Goal: Task Accomplishment & Management: Manage account settings

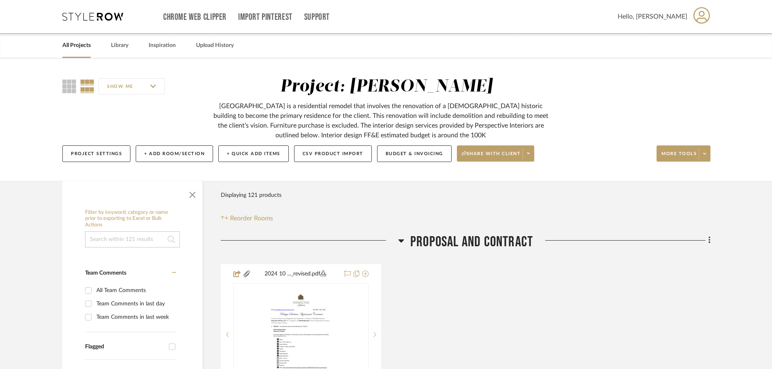
click at [76, 43] on link "All Projects" at bounding box center [76, 45] width 28 height 11
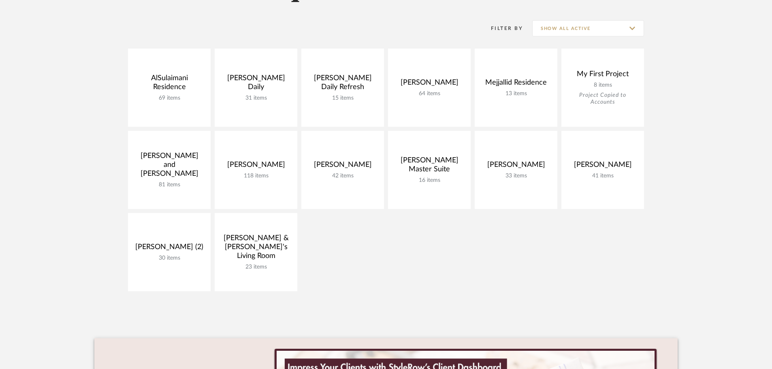
scroll to position [162, 0]
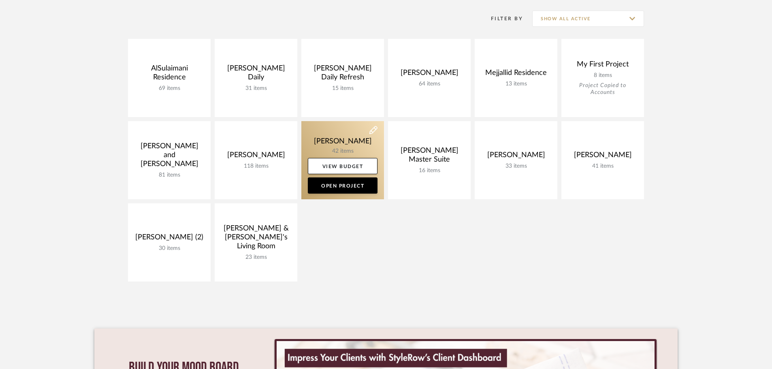
click at [339, 136] on link at bounding box center [342, 160] width 83 height 78
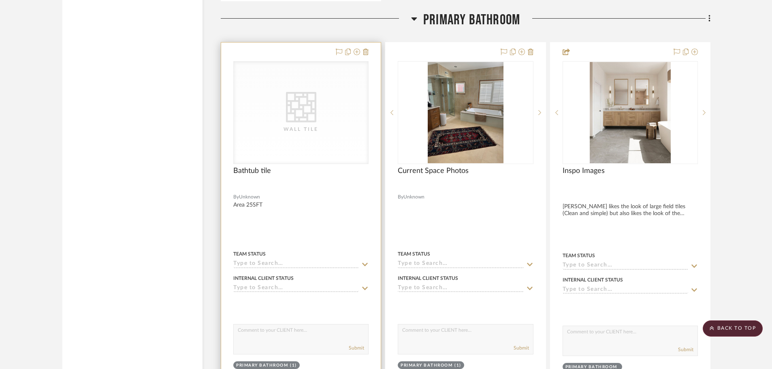
scroll to position [1782, 0]
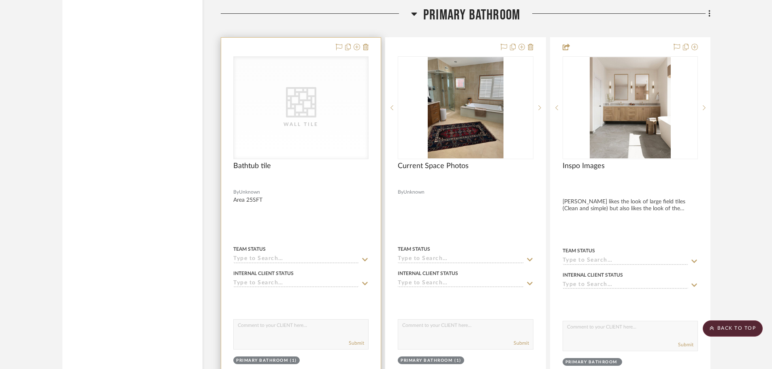
click at [320, 132] on div "CategoryIconTile Created with Sketch. Wall Tile" at bounding box center [301, 108] width 134 height 102
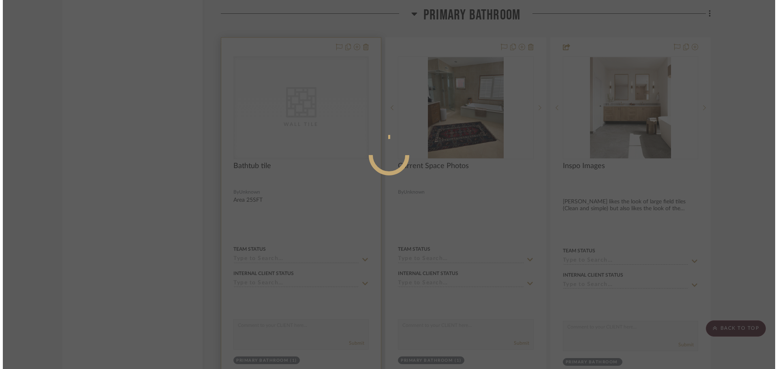
scroll to position [0, 0]
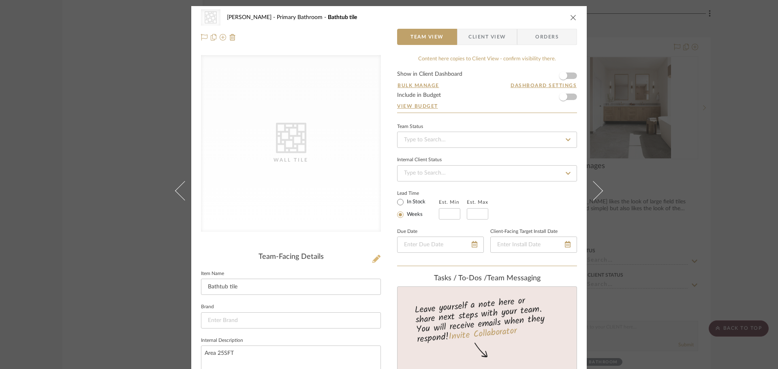
click at [372, 260] on icon at bounding box center [376, 259] width 8 height 8
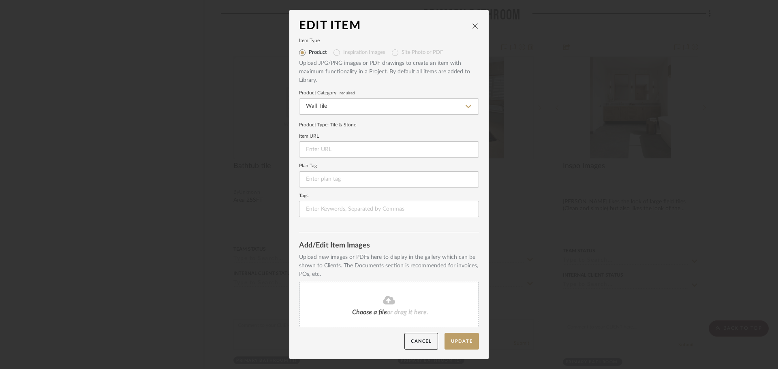
click at [337, 54] on mat-radio-group "Product Inspiration Images Site Photo or PDF" at bounding box center [389, 52] width 180 height 13
click at [334, 52] on mat-radio-group "Product Inspiration Images Site Photo or PDF" at bounding box center [389, 52] width 180 height 13
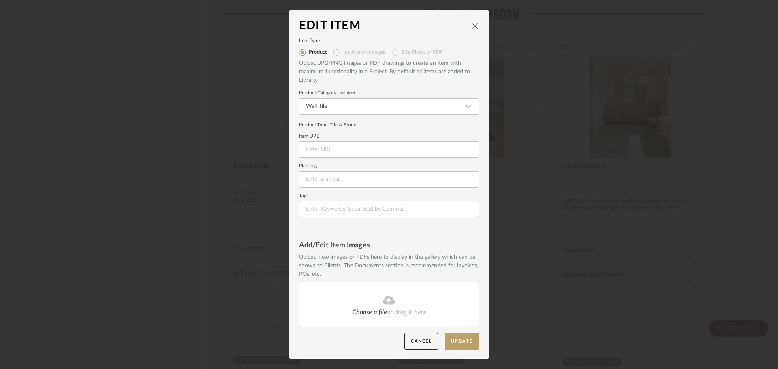
click at [476, 25] on button "close" at bounding box center [475, 25] width 7 height 7
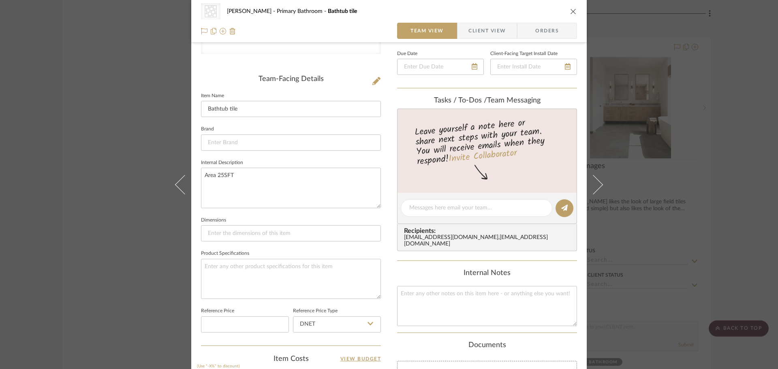
scroll to position [60, 0]
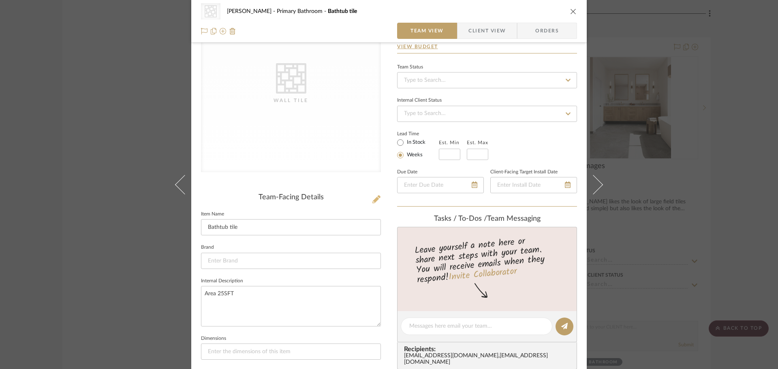
click at [375, 203] on fa-icon at bounding box center [376, 200] width 8 height 8
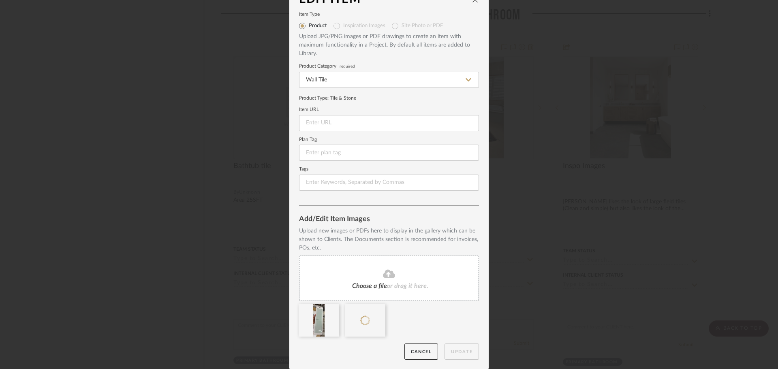
scroll to position [17, 0]
click at [464, 351] on button "Update" at bounding box center [461, 351] width 34 height 17
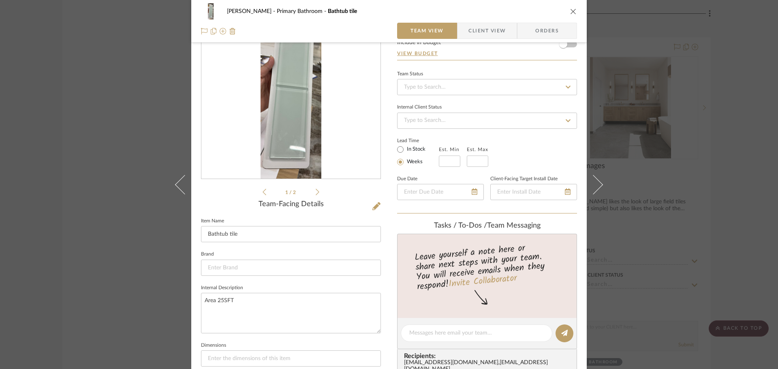
scroll to position [81, 0]
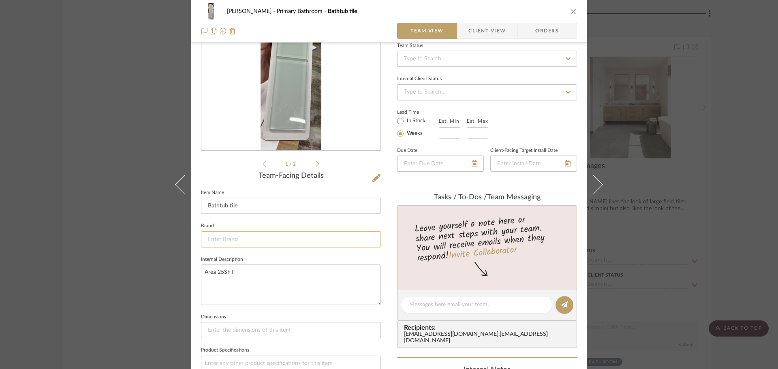
click at [285, 242] on input at bounding box center [291, 239] width 180 height 16
type input "Glazzio Tiles"
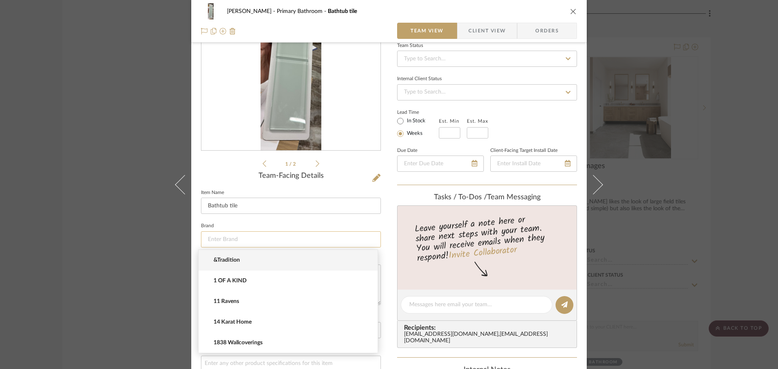
click at [241, 240] on input at bounding box center [291, 239] width 180 height 16
type input "Gla"
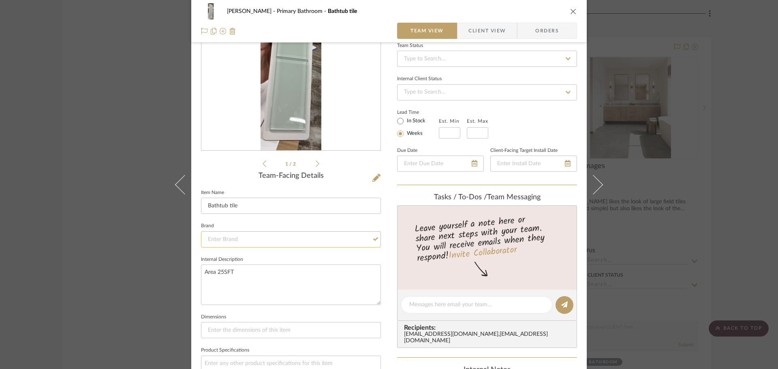
click at [330, 242] on input at bounding box center [291, 239] width 180 height 16
click at [208, 238] on input "glazzio Tiles" at bounding box center [291, 239] width 180 height 16
type input "Glazzio Tiles"
click at [244, 260] on span "Click to add "Glazzio Tiles" as a new Brand" at bounding box center [291, 260] width 156 height 7
click at [270, 336] on input at bounding box center [291, 330] width 180 height 16
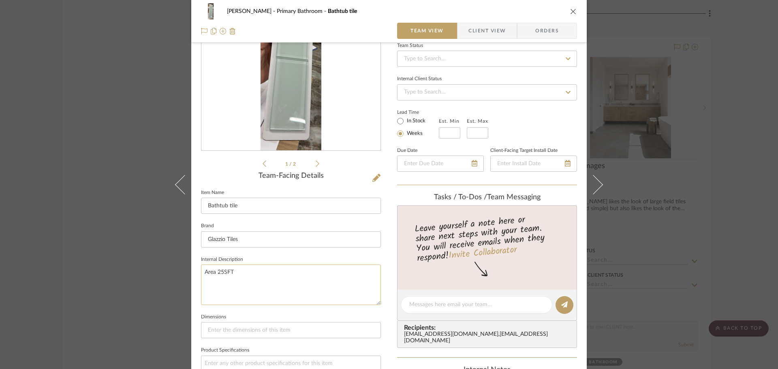
click at [237, 275] on textarea "Area 25SFT" at bounding box center [291, 285] width 180 height 40
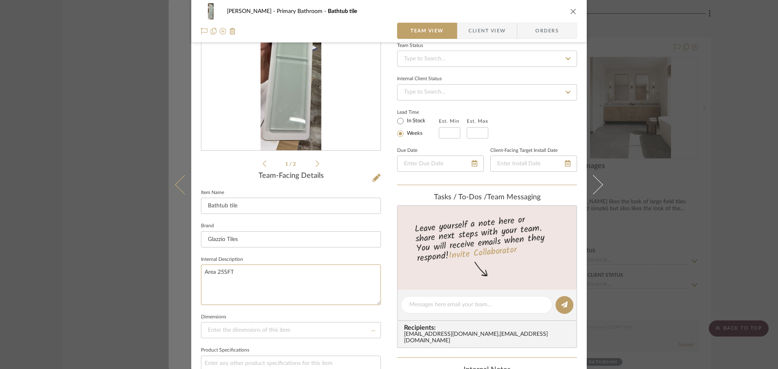
drag, startPoint x: 239, startPoint y: 269, endPoint x: 186, endPoint y: 273, distance: 52.4
click at [186, 273] on mat-dialog-content "[PERSON_NAME] Primary Bathroom Bathtub tile Team View Client View Orders 1 / 2 …" at bounding box center [389, 298] width 441 height 747
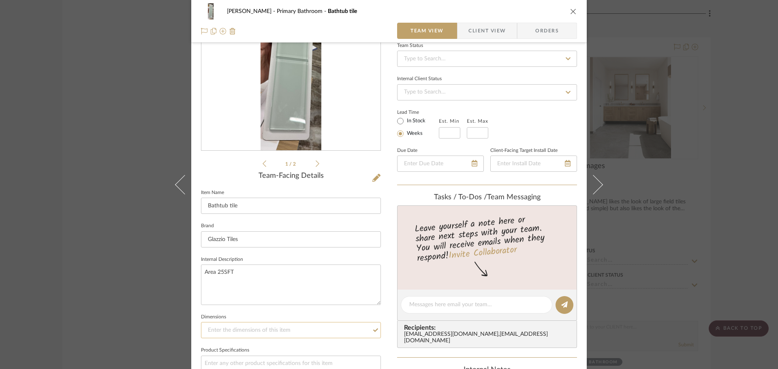
click at [268, 332] on input at bounding box center [291, 330] width 180 height 16
paste input "Area 25SFT"
type input "Area 25SFT"
click at [256, 279] on textarea "Area 25SFT" at bounding box center [291, 285] width 180 height 40
drag, startPoint x: 231, startPoint y: 270, endPoint x: 125, endPoint y: 268, distance: 106.2
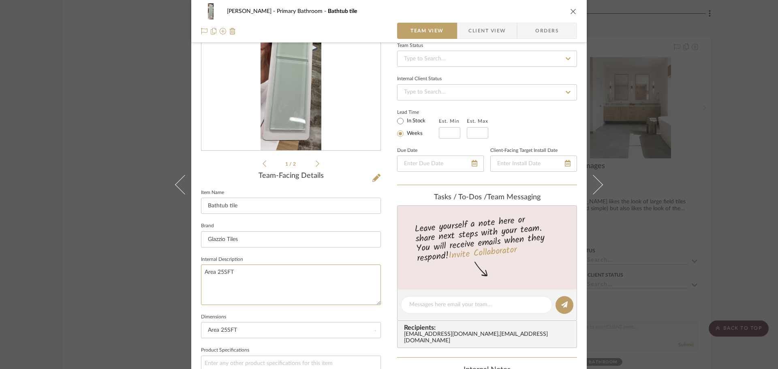
click at [125, 268] on div "[PERSON_NAME] Primary Bathroom Bathtub tile Team View Client View Orders 1 / 2 …" at bounding box center [389, 184] width 778 height 369
click at [259, 275] on textarea "Area 25SFT" at bounding box center [291, 285] width 180 height 40
drag, startPoint x: 254, startPoint y: 275, endPoint x: 120, endPoint y: 263, distance: 134.6
click at [123, 264] on div "[PERSON_NAME] Primary Bathroom Bathtub tile Team View Client View Orders 1 / 2 …" at bounding box center [389, 184] width 778 height 369
paste textarea "CG-CRYTX3"
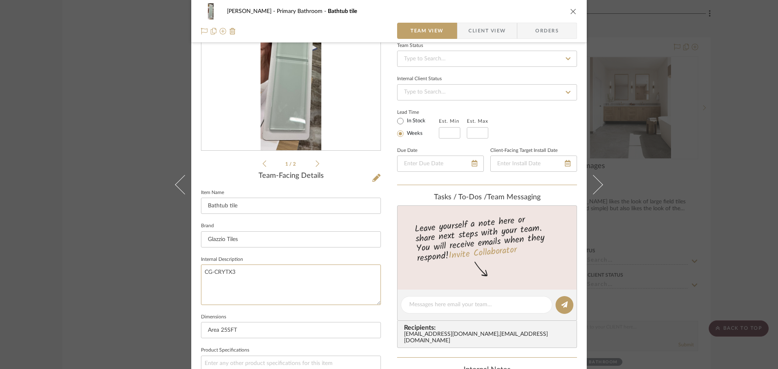
type textarea "CG-CRYTX3"
click at [235, 286] on textarea "CG-CRYTX3" at bounding box center [291, 285] width 180 height 40
paste textarea "CRYSTILE TILE - 3X6"
type textarea "CG-CRYTX3 CRYSTILE TILE - 3X6"
click at [220, 288] on textarea "CG-CRYTX3 CRYSTILE TILE - 3X6" at bounding box center [291, 285] width 180 height 40
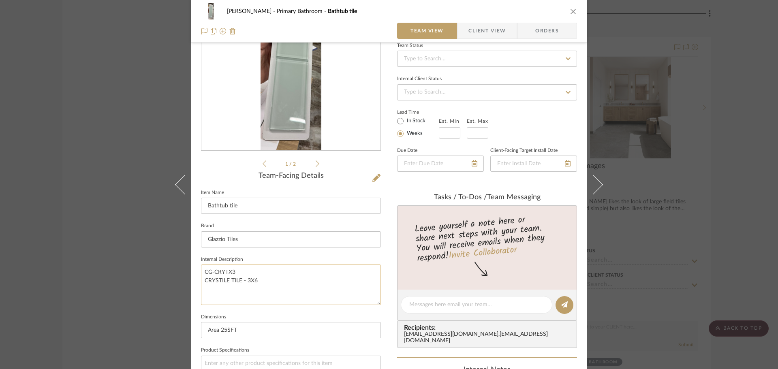
click at [263, 290] on textarea "CG-CRYTX3 CRYSTILE TILE - 3X6" at bounding box center [291, 285] width 180 height 40
paste textarea "Color: Ice Mist Glossy"
type textarea "CG-CRYTX3 CRYSTILE TILE - 3X6 Color: Ice Mist Glossy"
click at [241, 302] on textarea "CG-CRYTX3 CRYSTILE TILE - 3X6 Color: Ice Mist Glossy" at bounding box center [291, 285] width 180 height 40
click at [268, 297] on textarea "CG-CRYTX3 CRYSTILE TILE - 3X6 Color: Ice Mist Glossy" at bounding box center [291, 285] width 180 height 40
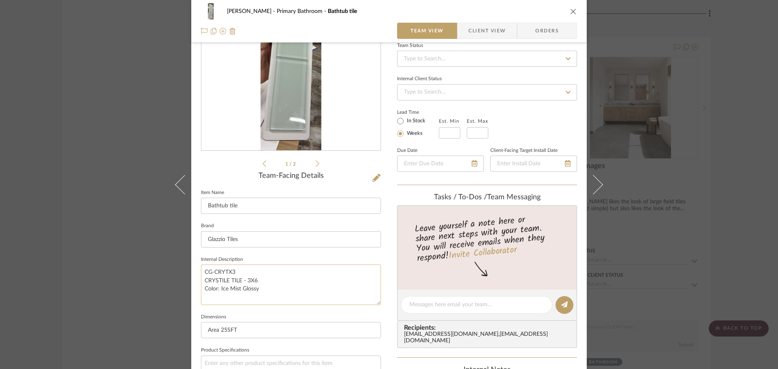
paste textarea "Item #: C01-1"
type textarea "CG-CRYTX3 CRYSTILE TILE - 3X6 Color: Ice Mist Glossy Item #: C01-1"
click at [256, 303] on textarea "CG-CRYTX3 CRYSTILE TILE - 3X6 Color: Ice Mist Glossy Item #: C01-1" at bounding box center [291, 285] width 180 height 40
paste textarea "Frost Resistance"
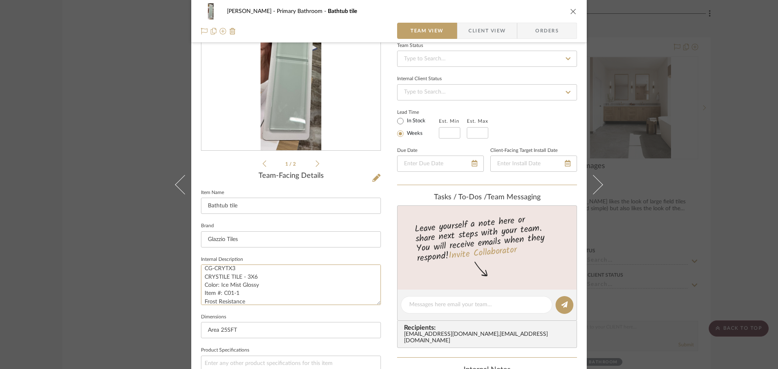
type textarea "CG-CRYTX3 CRYSTILE TILE - 3X6 Color: Ice Mist Glossy Item #: C01-1 Frost Resist…"
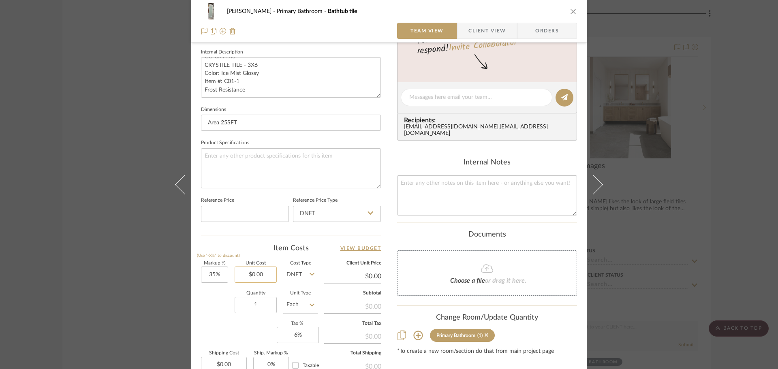
scroll to position [324, 0]
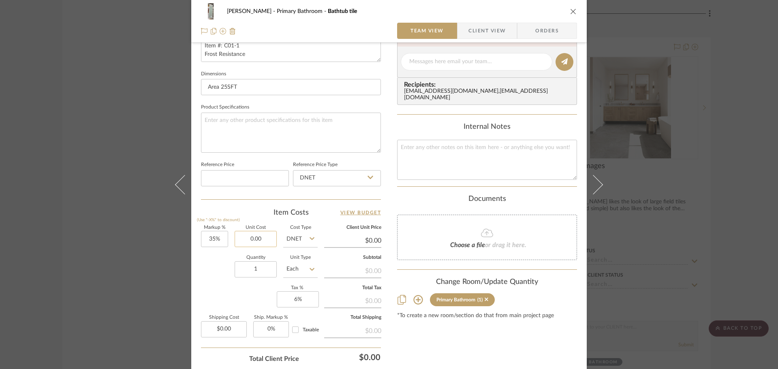
click at [265, 238] on input "0.00" at bounding box center [256, 239] width 42 height 16
click at [256, 270] on input "1" at bounding box center [256, 269] width 42 height 16
click at [263, 240] on input "0.00" at bounding box center [256, 239] width 42 height 16
type input "0"
click at [263, 240] on input "15.41" at bounding box center [256, 239] width 42 height 16
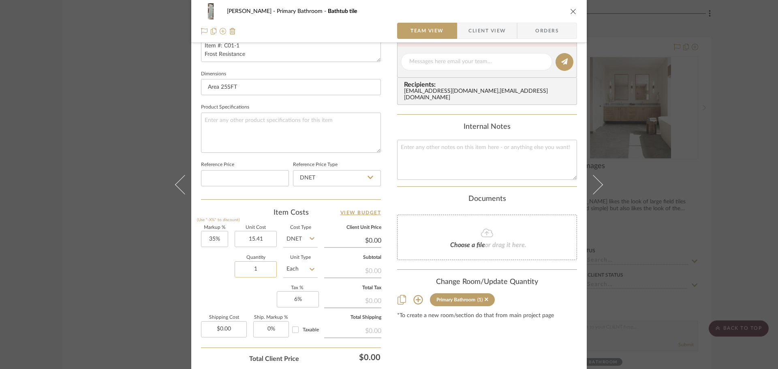
type input "$15.41"
click at [256, 271] on input "1" at bounding box center [256, 269] width 42 height 16
type input "$20.80"
type input "$1.04"
type input "25.62"
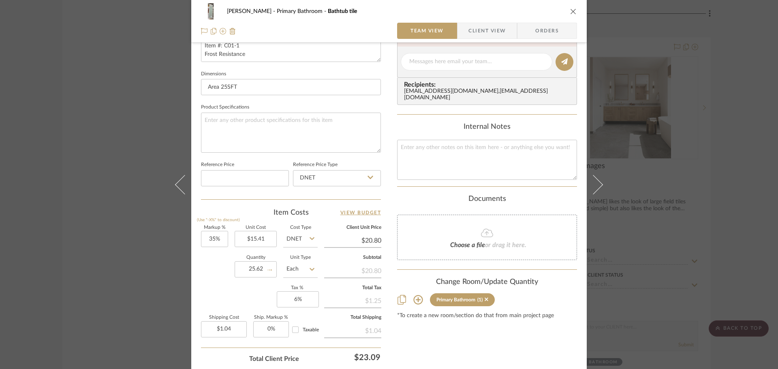
click at [255, 288] on div "Markup % (Use "-X%" to discount) 35% Unit Cost $15.41 Cost Type DNET Client Uni…" at bounding box center [291, 285] width 180 height 118
type input "$26.65"
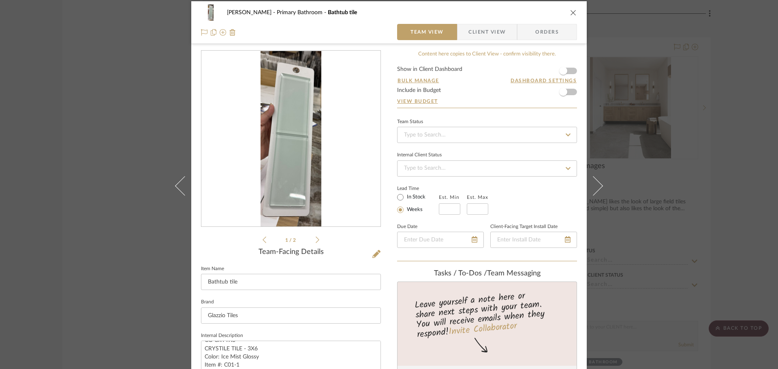
scroll to position [0, 0]
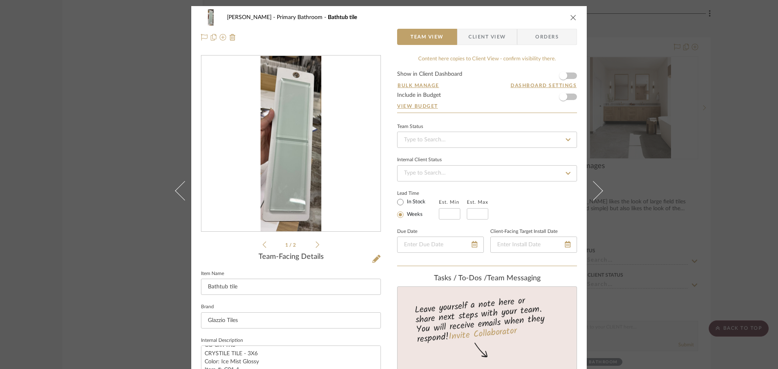
click at [84, 191] on div "[PERSON_NAME] Primary Bathroom Bathtub tile Team View Client View Orders 1 / 2 …" at bounding box center [389, 184] width 778 height 369
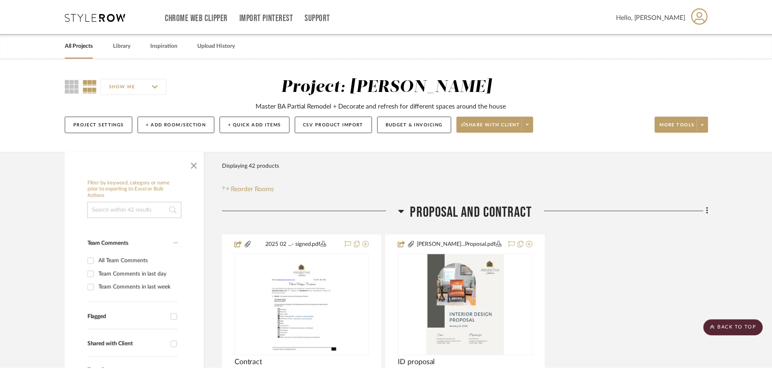
scroll to position [1782, 0]
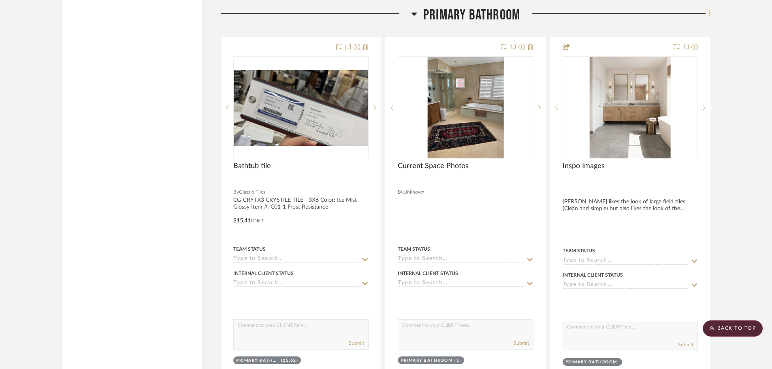
click at [707, 15] on fa-icon at bounding box center [708, 14] width 5 height 13
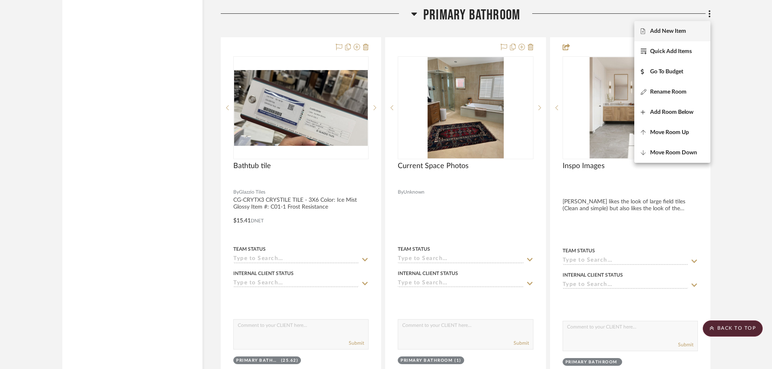
click at [697, 28] on span "Add New Item" at bounding box center [672, 31] width 63 height 7
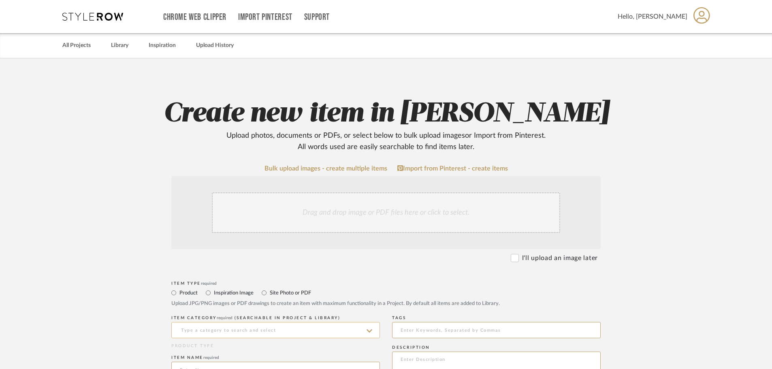
click at [255, 333] on input at bounding box center [275, 330] width 209 height 16
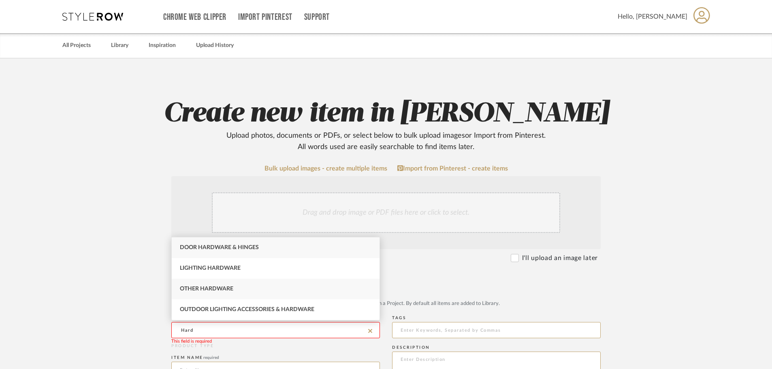
click at [251, 289] on div "Other Hardware" at bounding box center [276, 289] width 208 height 21
type input "Other Hardware"
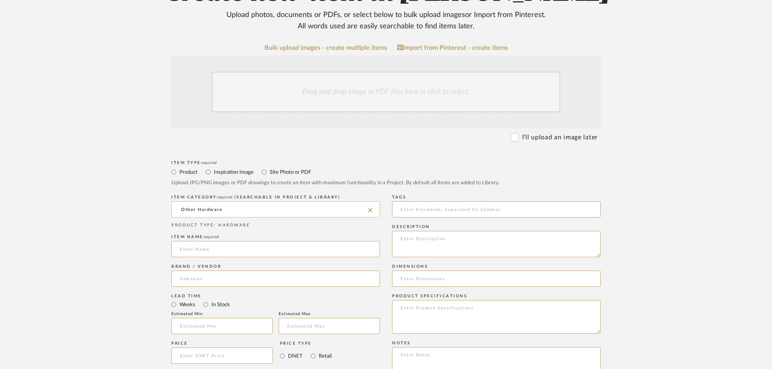
scroll to position [122, 0]
click at [226, 251] on input at bounding box center [275, 248] width 209 height 16
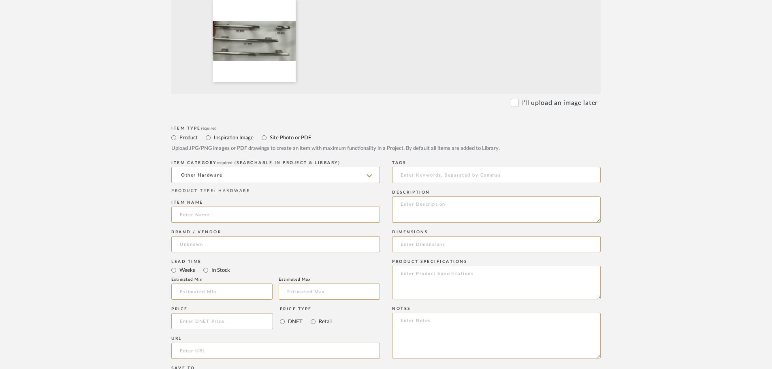
scroll to position [243, 0]
click at [244, 212] on input at bounding box center [275, 213] width 209 height 16
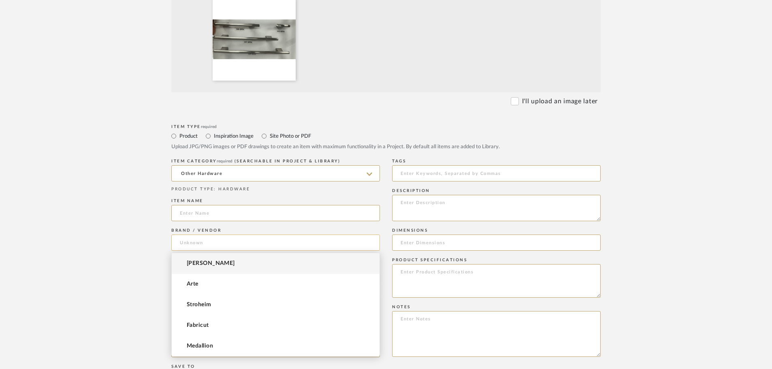
click at [226, 246] on input at bounding box center [275, 243] width 209 height 16
type input "Atla"
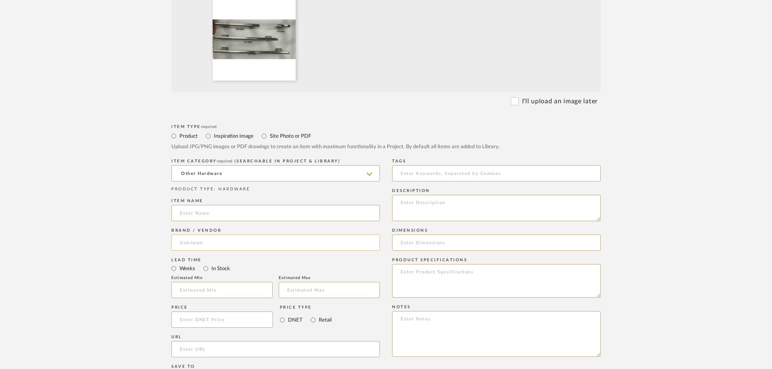
click at [213, 238] on input at bounding box center [275, 243] width 209 height 16
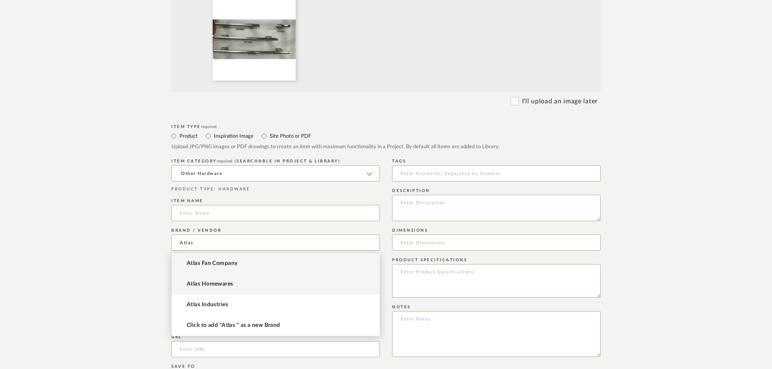
click at [206, 284] on span "Atlas Homewares" at bounding box center [210, 284] width 47 height 7
type input "Atlas Homewares"
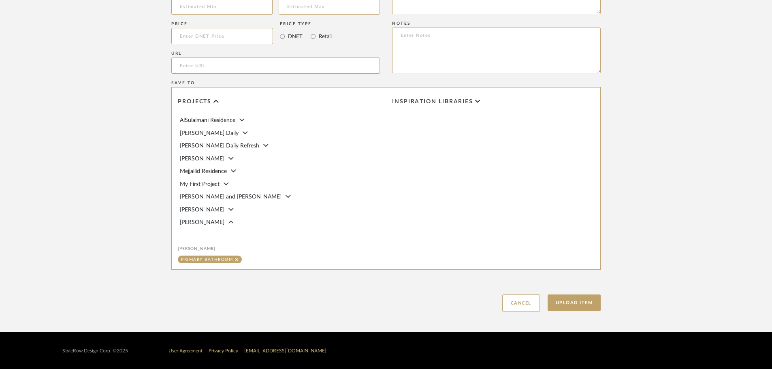
scroll to position [527, 0]
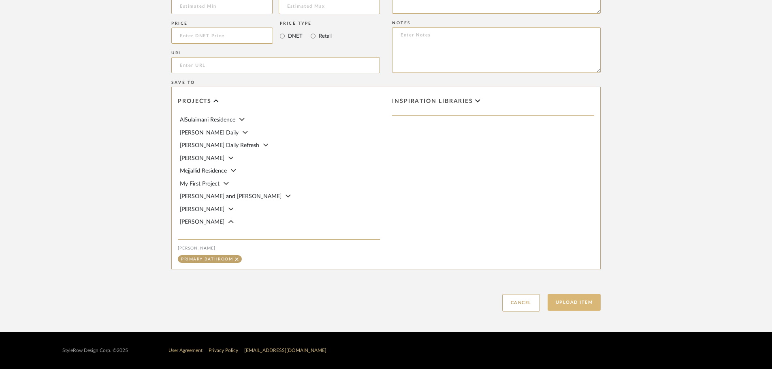
click at [577, 307] on button "Upload Item" at bounding box center [574, 302] width 53 height 17
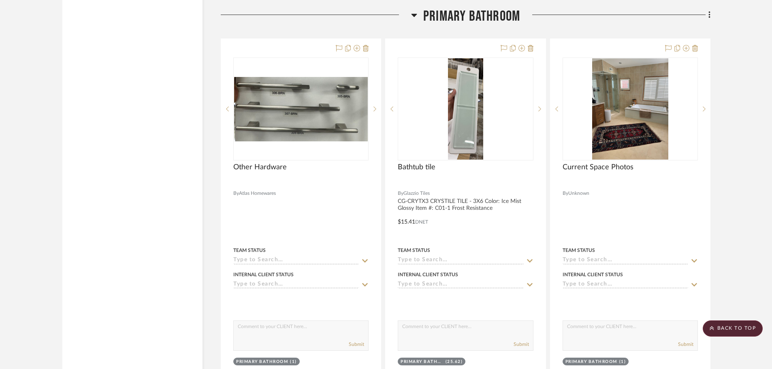
scroll to position [1787, 0]
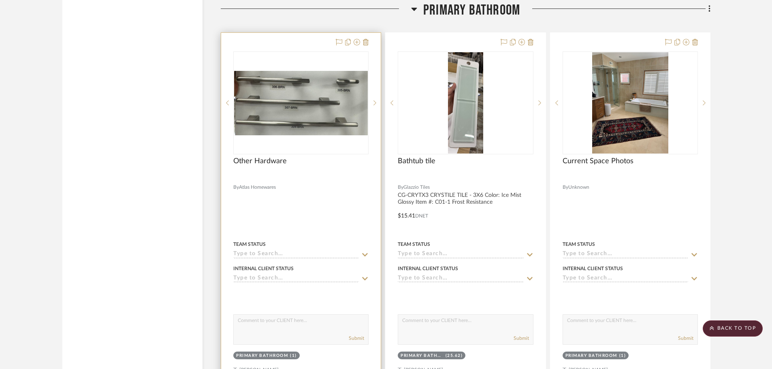
click at [334, 200] on div at bounding box center [301, 210] width 160 height 354
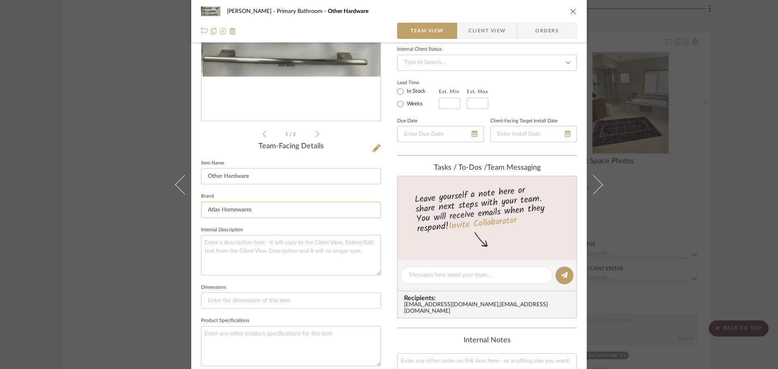
scroll to position [122, 0]
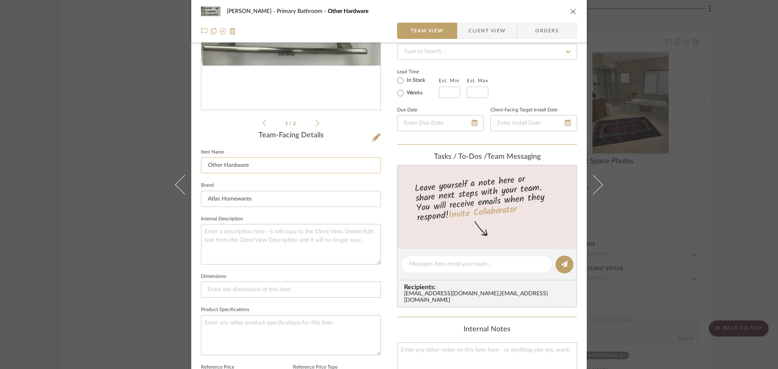
click at [204, 166] on input "Other Hardware" at bounding box center [291, 165] width 180 height 16
type input "Vanity Hardware"
click at [249, 244] on textarea at bounding box center [291, 244] width 180 height 40
click at [269, 236] on textarea at bounding box center [291, 244] width 180 height 40
paste textarea "FULCRUM KNOB 1 1/2" BRUSHED NICKEL - 1-1/2"X5/16": BRUSHED NICKEL 305-BRN"
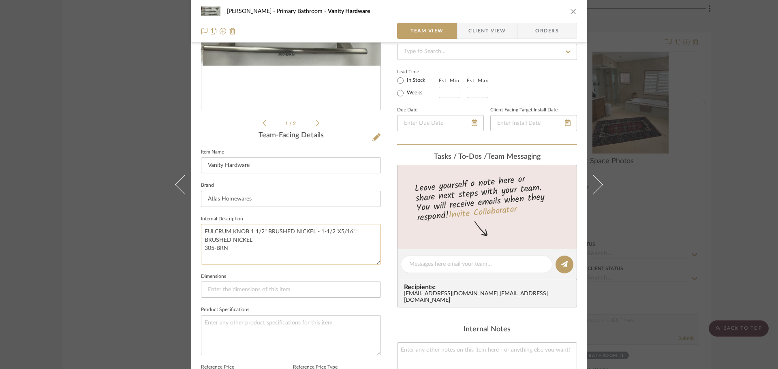
click at [202, 239] on textarea "FULCRUM KNOB 1 1/2" BRUSHED NICKEL - 1-1/2"X5/16": BRUSHED NICKEL 305-BRN" at bounding box center [291, 244] width 180 height 40
click at [203, 250] on textarea "FULCRUM KNOB 1 1/2" BRUSHED NICKEL - 1-1/2"X5/16": BRUSHED NICKEL 305-BRN" at bounding box center [291, 244] width 180 height 40
type textarea "FULCRUM KNOB 1 1/2" BRUSHED NICKEL - 1-1/2"X5/16": BRUSHED NICKEL 305-BRN"
click at [215, 254] on textarea "FULCRUM KNOB 1 1/2" BRUSHED NICKEL - 1-1/2"X5/16": BRUSHED NICKEL 305-BRN" at bounding box center [291, 244] width 180 height 40
click at [310, 245] on textarea "FULCRUM KNOB 1 1/2" BRUSHED NICKEL - 1-1/2"X5/16": BRUSHED NICKEL 305-BRN" at bounding box center [291, 244] width 180 height 40
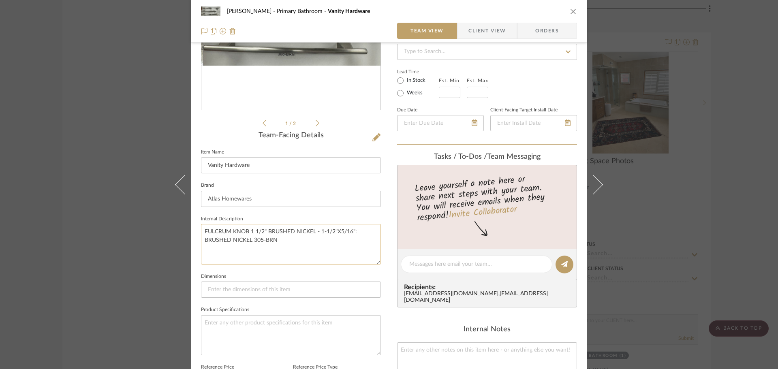
paste textarea "FULCRUM PULL 3" (C-C) BRUSHED NICKEL - 4-13/16": BRUSHED NICKEL 306-BRN"
click at [201, 260] on textarea "FULCRUM KNOB 1 1/2" BRUSHED NICKEL - 1-1/2"X5/16": BRUSHED NICKEL 305-BRN FULCR…" at bounding box center [291, 244] width 180 height 40
type textarea "FULCRUM KNOB 1 1/2" BRUSHED NICKEL - 1-1/2"X5/16": BRUSHED NICKEL 305-BRN FULCR…"
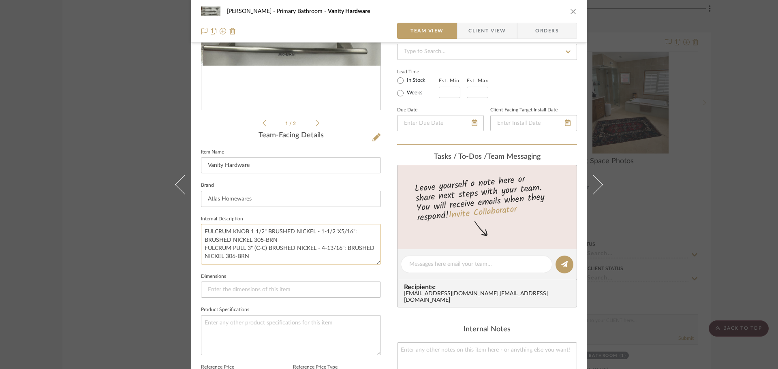
click at [268, 257] on textarea "FULCRUM KNOB 1 1/2" BRUSHED NICKEL - 1-1/2"X5/16": BRUSHED NICKEL 305-BRN FULCR…" at bounding box center [291, 244] width 180 height 40
paste textarea "FULCRUM PULL 6 5/16" (C-C) BRUSHED NICKEL - 8": BRUSHED NICKEL 308-BRN"
click at [202, 260] on textarea "FULCRUM KNOB 1 1/2" BRUSHED NICKEL - 1-1/2"X5/16": BRUSHED NICKEL 305-BRN FULCR…" at bounding box center [291, 244] width 180 height 40
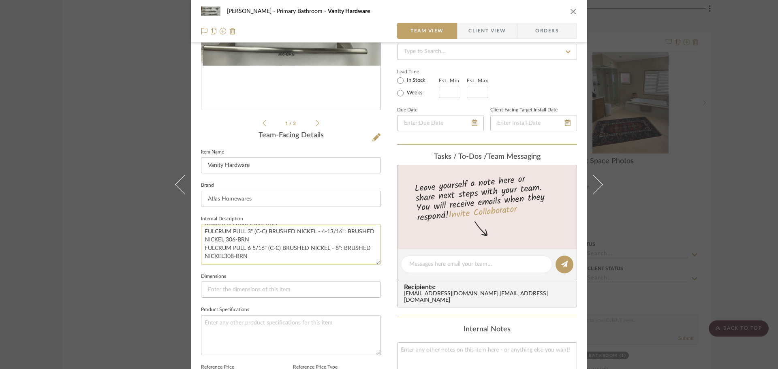
scroll to position [17, 0]
type textarea "FULCRUM KNOB 1 1/2" BRUSHED NICKEL - 1-1/2"X5/16": BRUSHED NICKEL 305-BRN FULCR…"
click at [265, 290] on input at bounding box center [291, 290] width 180 height 16
click at [214, 292] on input at bounding box center [291, 290] width 180 height 16
paste input "Knobs for drawers, Item: 305BRN"
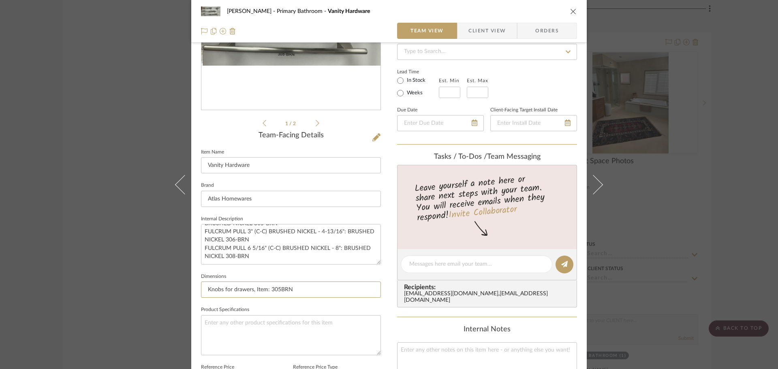
type input "Knobs for drawers, Item: 305BRN"
click at [327, 287] on input "Knobs for drawers, Item: 305BRN" at bounding box center [291, 290] width 180 height 16
paste input "3" Pull handles, Item: 306BRN"
click at [330, 290] on input "Knobs for drawers, Item: 305BRN, 3" Pull handles, Item: 306BRN," at bounding box center [291, 290] width 180 height 16
drag, startPoint x: 254, startPoint y: 288, endPoint x: 289, endPoint y: 289, distance: 35.3
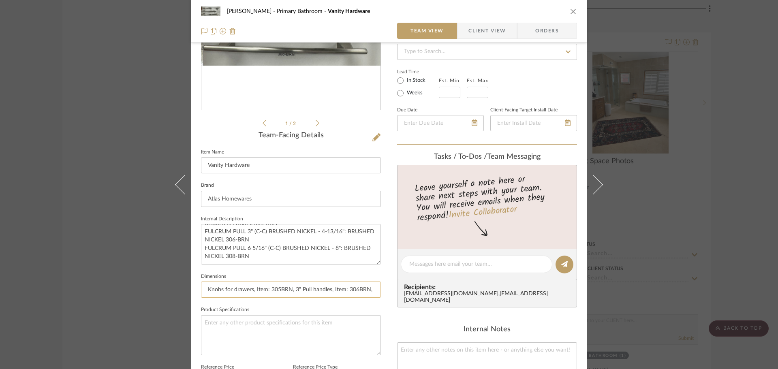
click at [289, 289] on input "Knobs for drawers, Item: 305BRN, 3" Pull handles, Item: 306BRN," at bounding box center [291, 290] width 180 height 16
click at [334, 292] on input "Knobs for drawers, 3" Pull handles, Item: 306BRN," at bounding box center [291, 290] width 180 height 16
drag, startPoint x: 293, startPoint y: 289, endPoint x: 333, endPoint y: 290, distance: 40.5
click at [333, 290] on input "Knobs for drawers, 3" Pull handles, Item: 306BRN," at bounding box center [291, 290] width 180 height 16
type input "Knobs for drawers, 3" Pull handles,"
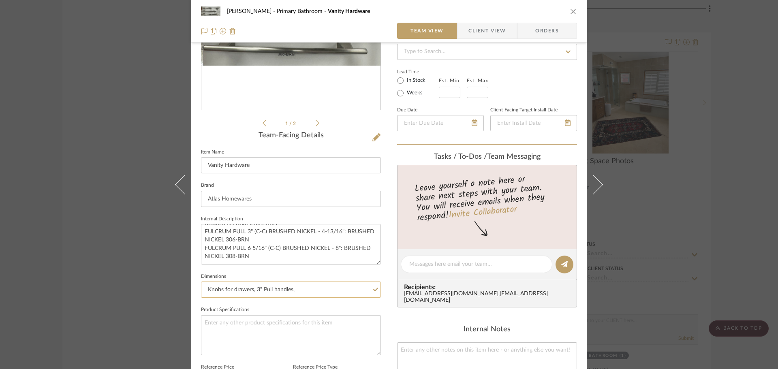
click at [324, 292] on input "Knobs for drawers, 3" Pull handles," at bounding box center [291, 290] width 180 height 16
paste input "7" Pull handle"
click at [295, 290] on input "Knobs for drawers, 3" Pull handles, 7" Pull handle" at bounding box center [291, 290] width 180 height 16
click at [337, 296] on input "Knobs for drawers, 3" Pull handles, 8" Pull handle" at bounding box center [291, 290] width 180 height 16
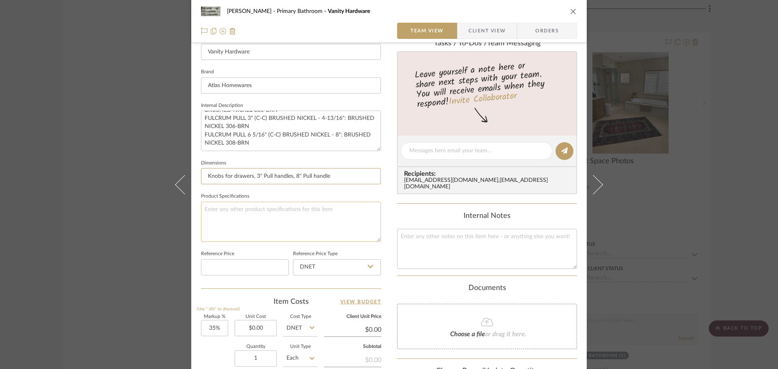
scroll to position [243, 0]
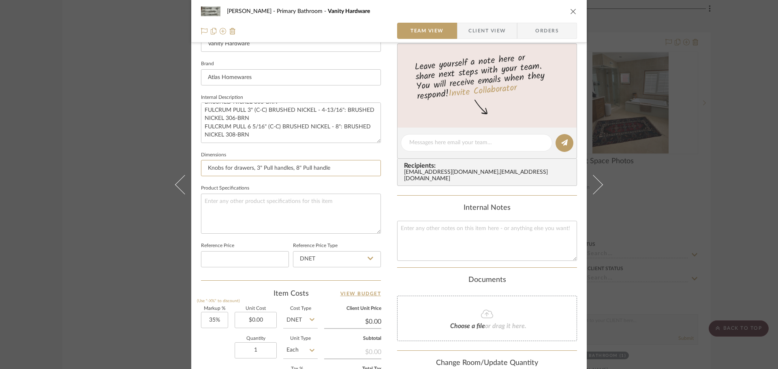
type input "Knobs for drawers, 3" Pull handles, 8" Pull handle"
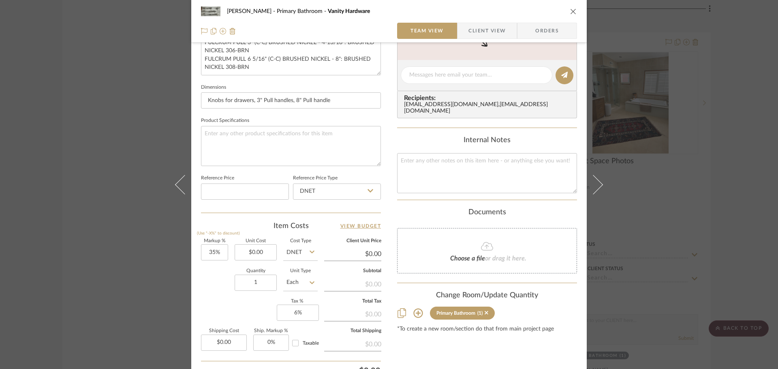
scroll to position [222, 0]
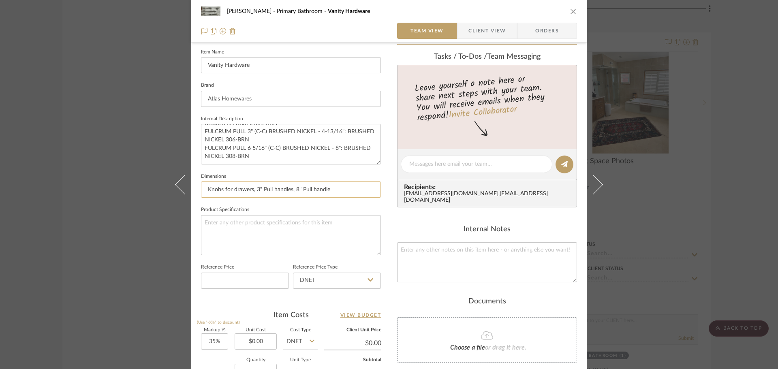
click at [205, 190] on input "Knobs for drawers, 3" Pull handles, 8" Pull handle" at bounding box center [291, 189] width 180 height 16
click at [272, 189] on input "11nos. Knobs for drawers, 3" Pull handles, 8" Pull handle" at bounding box center [291, 189] width 180 height 16
click at [314, 189] on input "11nos. Knobs for drawers, 3" Pull handles, 8" Pull handle" at bounding box center [291, 189] width 180 height 16
type input "11nos. Knobs for drawers, 3" Pull handles, 7" Pull handle"
click at [260, 154] on textarea "FULCRUM KNOB 1 1/2" BRUSHED NICKEL - 1-1/2"X5/16": BRUSHED NICKEL 305-BRN FULCR…" at bounding box center [291, 144] width 180 height 40
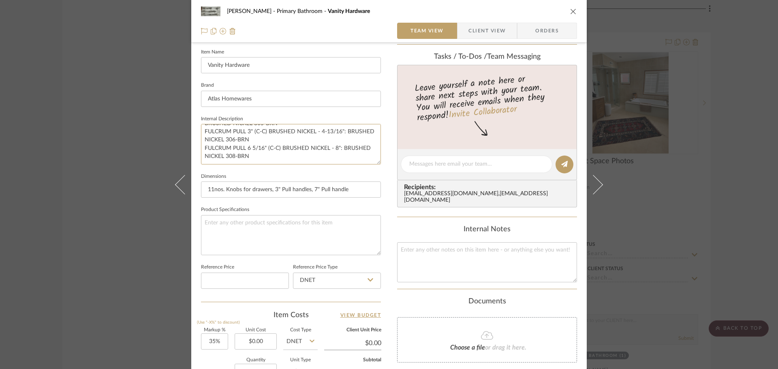
scroll to position [0, 0]
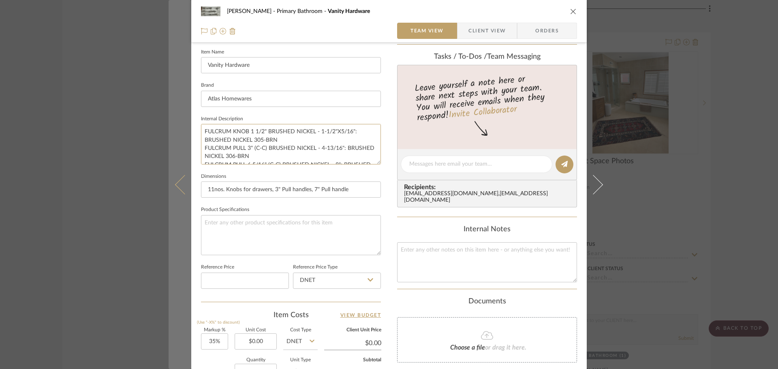
drag, startPoint x: 270, startPoint y: 162, endPoint x: 184, endPoint y: 117, distance: 97.1
click at [184, 117] on mat-dialog-content "[PERSON_NAME] Primary Bathroom Vanity Hardware Team View Client View Orders 1 /…" at bounding box center [389, 157] width 441 height 747
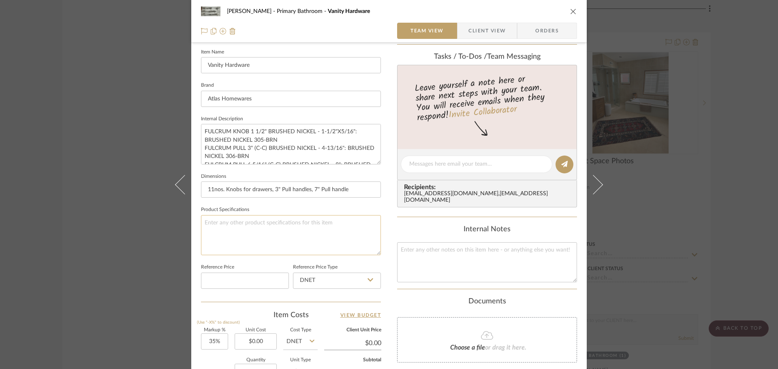
click at [277, 242] on textarea at bounding box center [291, 235] width 180 height 40
paste textarea "FULCRUM KNOB 1 1/2" BRUSHED NICKEL - 1-1/2"X5/16": BRUSHED NICKEL 305-BRN FULCR…"
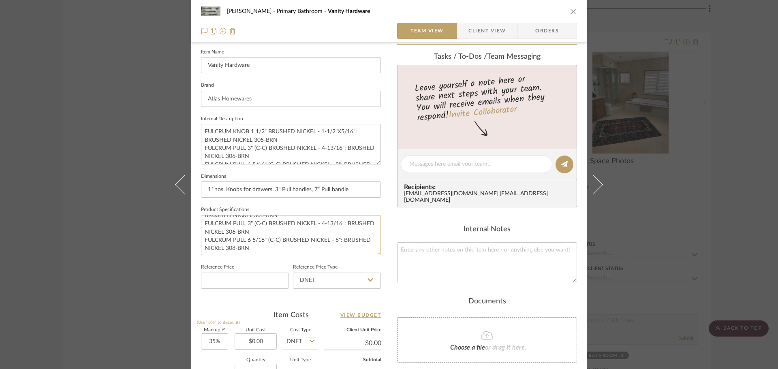
scroll to position [17, 0]
type textarea "FULCRUM KNOB 1 1/2" BRUSHED NICKEL - 1-1/2"X5/16": BRUSHED NICKEL 305-BRN FULCR…"
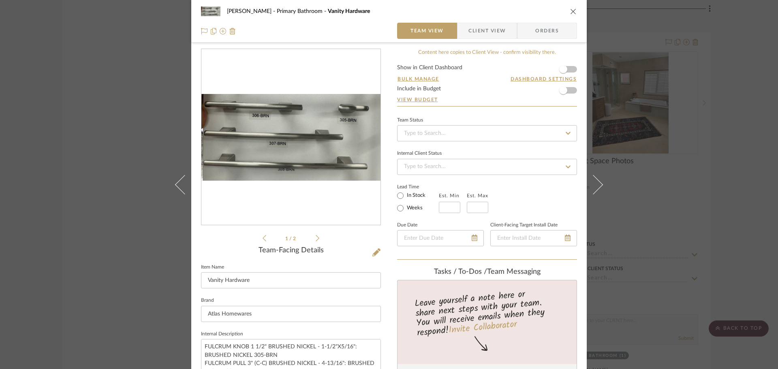
scroll to position [0, 0]
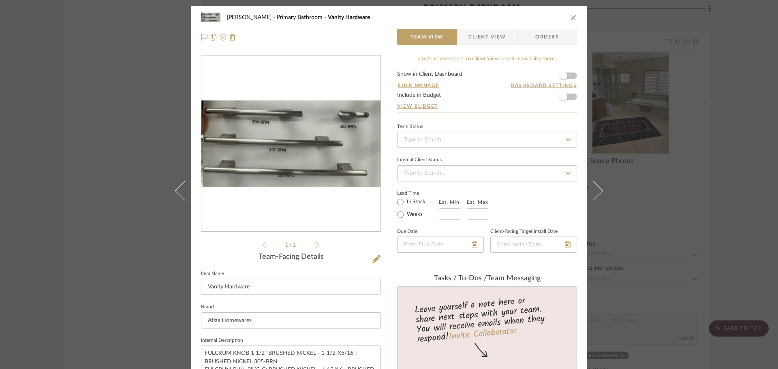
drag, startPoint x: 111, startPoint y: 198, endPoint x: 114, endPoint y: 205, distance: 6.9
click at [111, 198] on div "[PERSON_NAME] Primary Bathroom Vanity Hardware Team View Client View Orders 1 /…" at bounding box center [389, 184] width 778 height 369
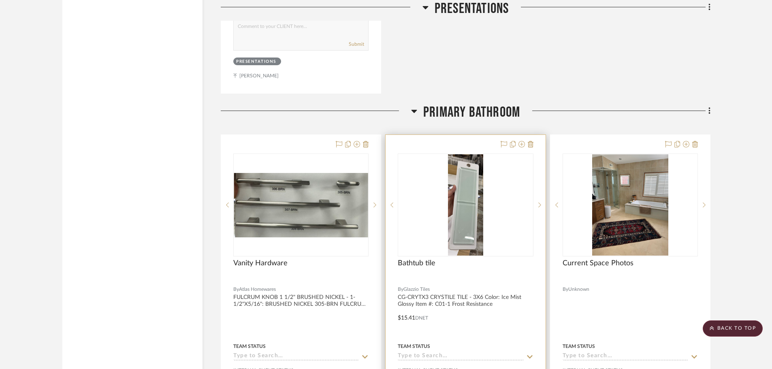
scroll to position [1706, 0]
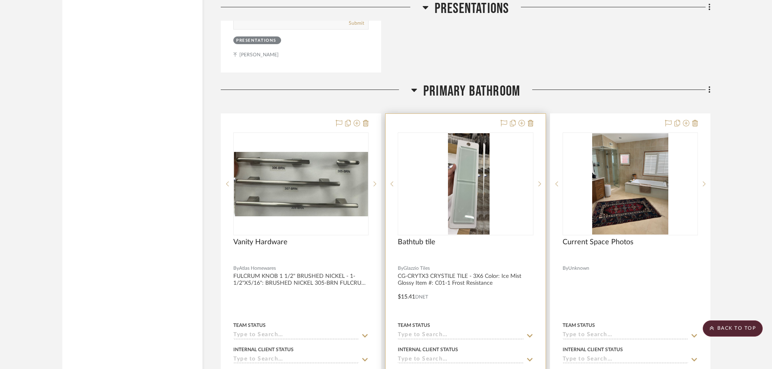
click at [447, 214] on div at bounding box center [465, 184] width 134 height 102
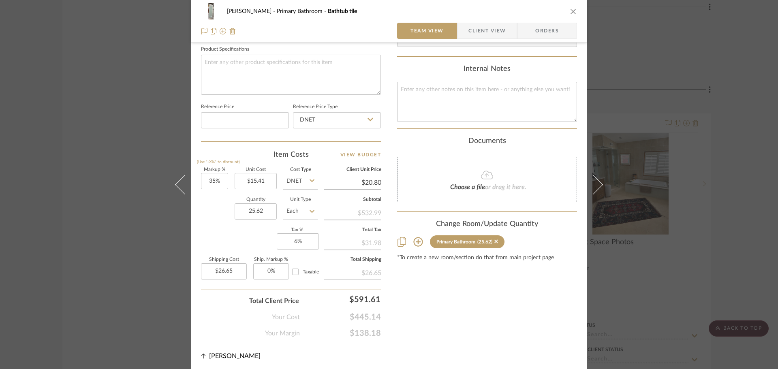
scroll to position [384, 0]
type input "26"
click at [214, 219] on div "Quantity 26 Unit Type Each" at bounding box center [259, 210] width 117 height 29
type input "$27.04"
click at [118, 230] on div "[PERSON_NAME] Primary Bathroom Bathtub tile Team View Client View Orders 1 / 2 …" at bounding box center [389, 184] width 778 height 369
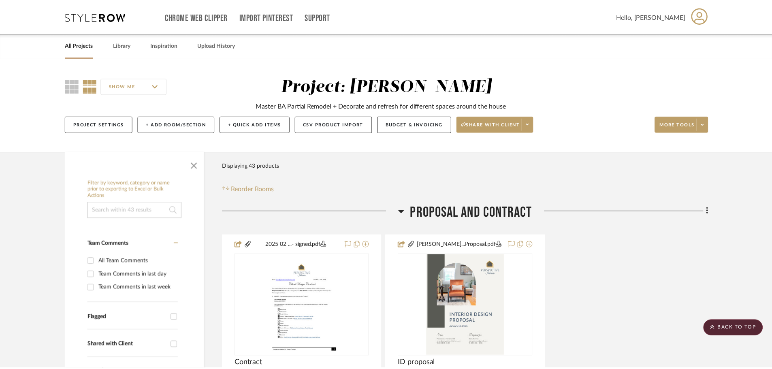
scroll to position [1706, 0]
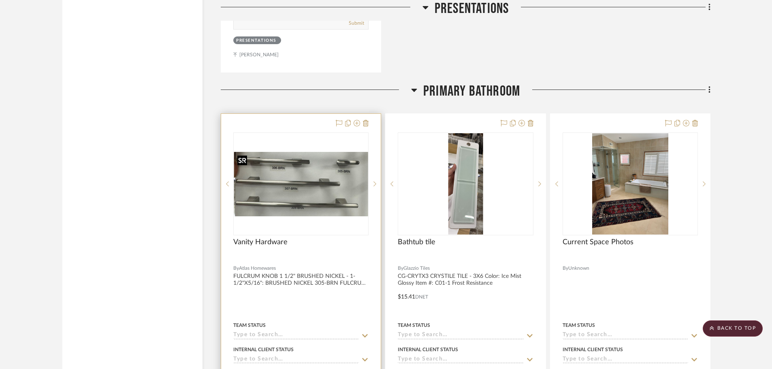
click at [339, 208] on img "0" at bounding box center [301, 184] width 134 height 65
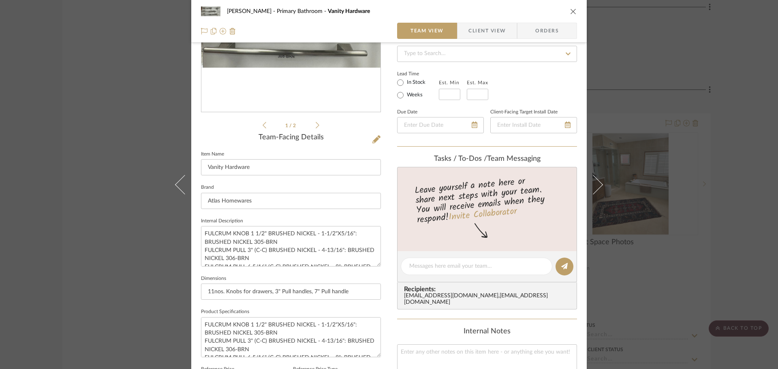
scroll to position [122, 0]
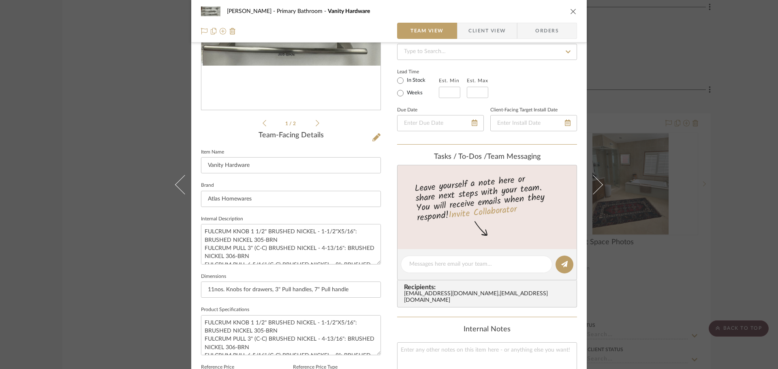
click at [141, 172] on div "[PERSON_NAME] Primary Bathroom Vanity Hardware Team View Client View Orders 1 /…" at bounding box center [389, 184] width 778 height 369
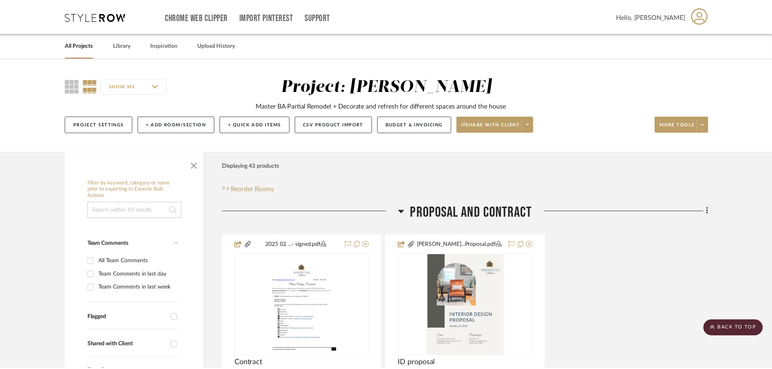
scroll to position [1706, 0]
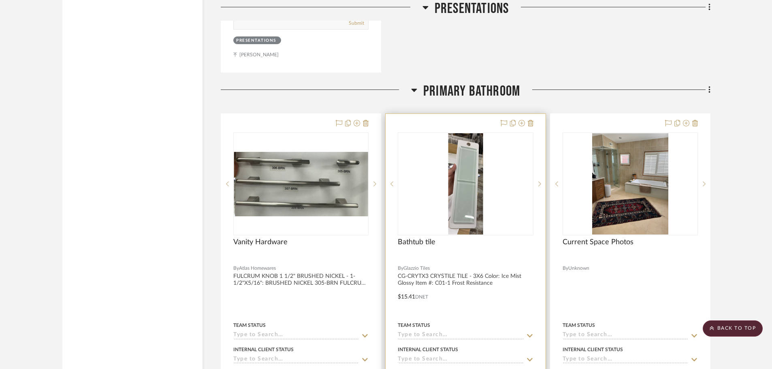
click at [477, 217] on img "0" at bounding box center [465, 183] width 35 height 101
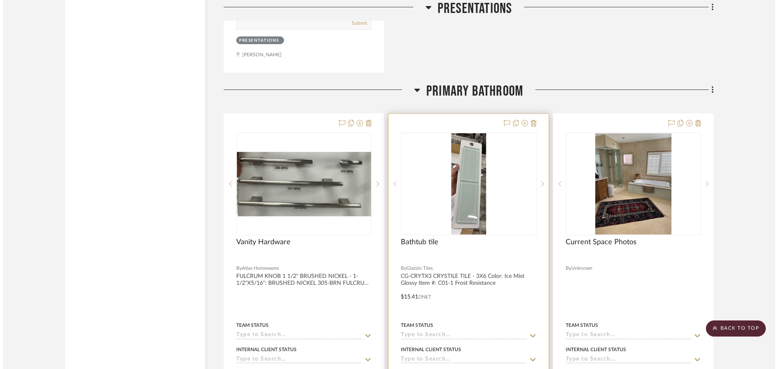
scroll to position [0, 0]
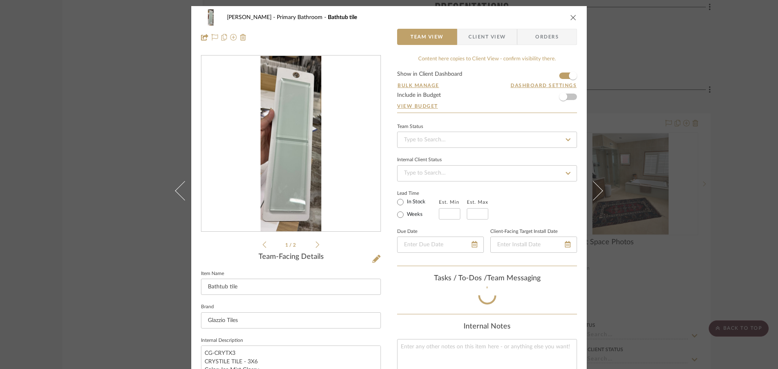
click at [316, 246] on icon at bounding box center [318, 244] width 4 height 6
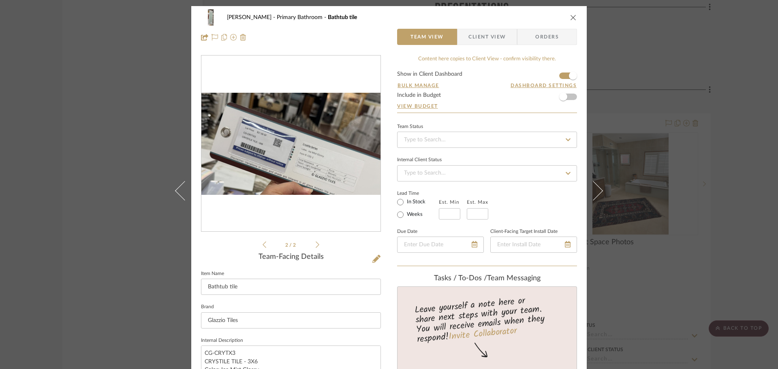
click at [263, 243] on icon at bounding box center [265, 244] width 4 height 7
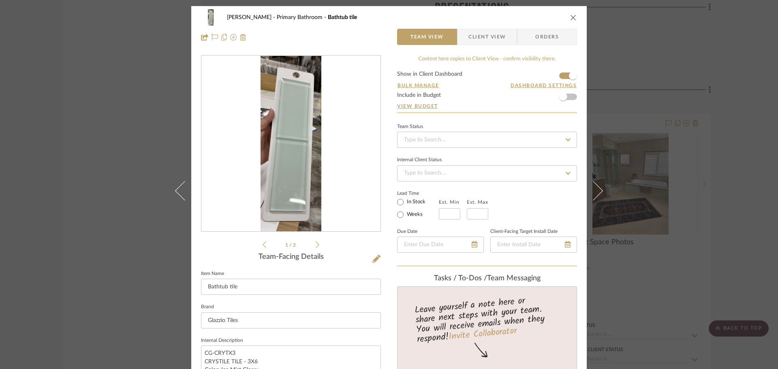
click at [316, 241] on icon at bounding box center [318, 244] width 4 height 7
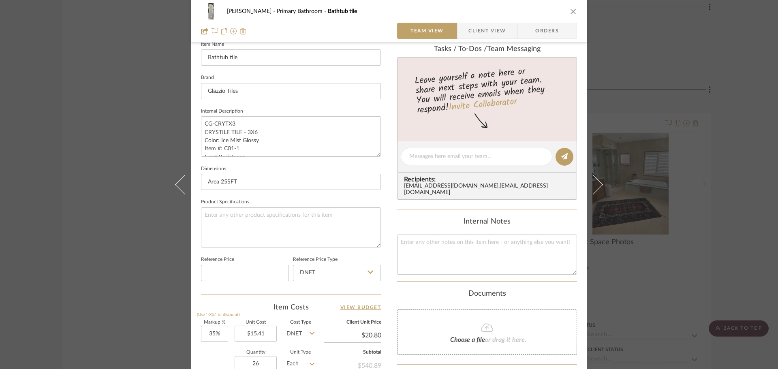
scroll to position [243, 0]
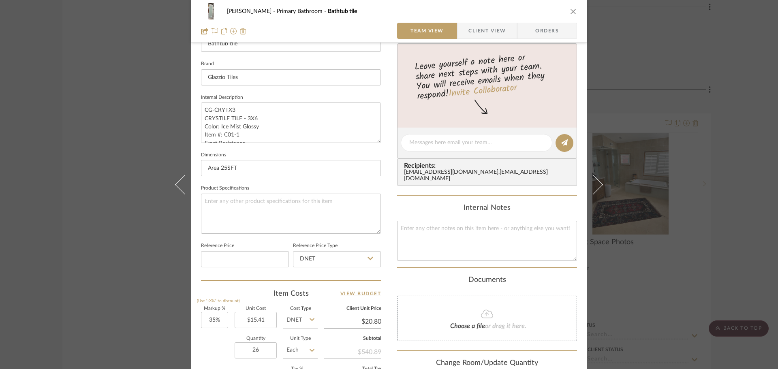
click at [143, 201] on div "[PERSON_NAME] Primary Bathroom Bathtub tile Team View Client View Orders 2 / 2 …" at bounding box center [389, 184] width 778 height 369
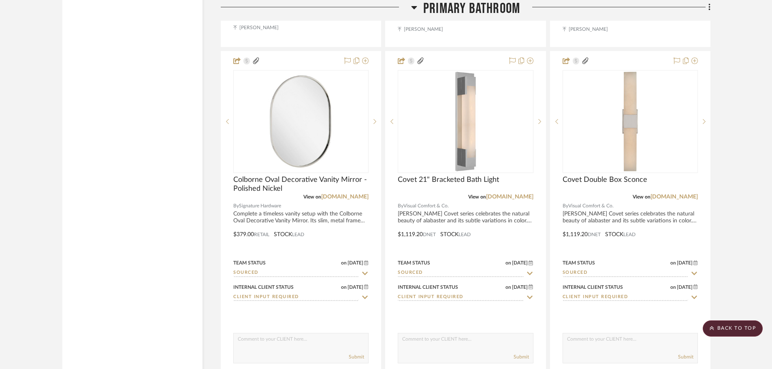
scroll to position [2841, 0]
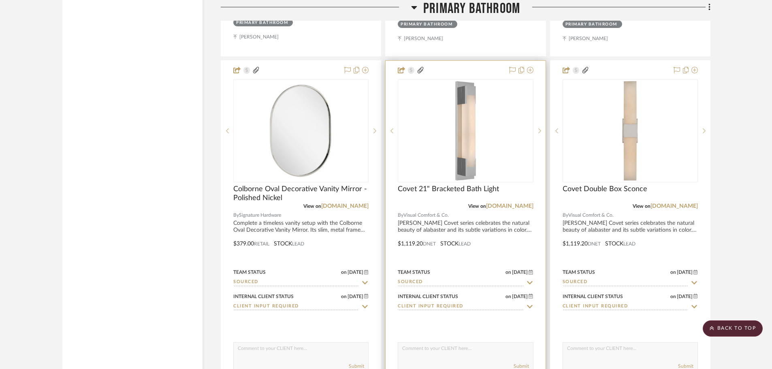
click at [447, 324] on div at bounding box center [465, 322] width 135 height 16
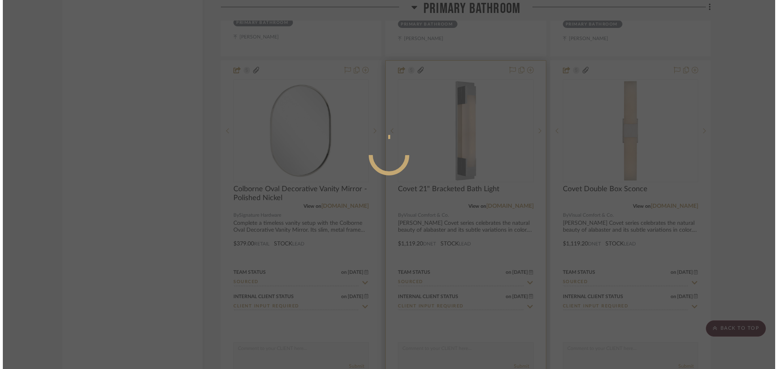
scroll to position [0, 0]
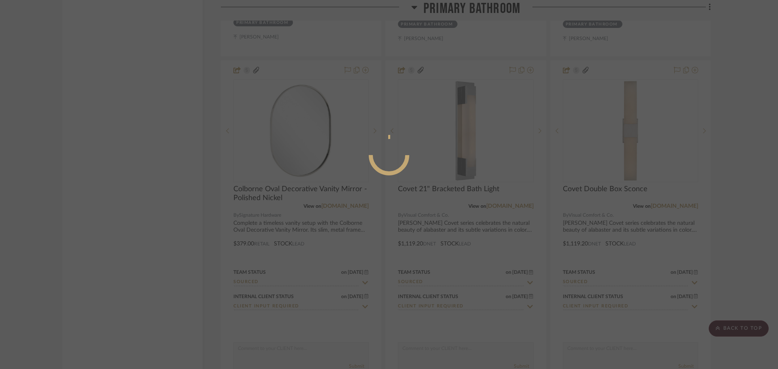
click at [38, 54] on div at bounding box center [389, 184] width 778 height 369
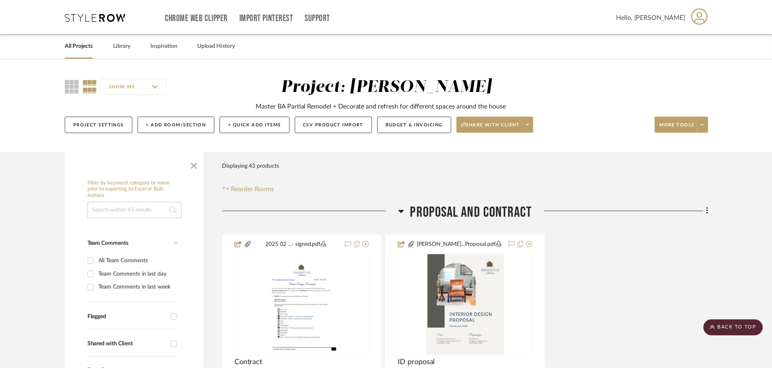
scroll to position [2841, 0]
